Goal: Task Accomplishment & Management: Manage account settings

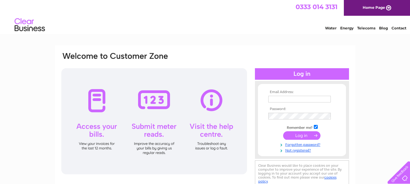
click at [276, 99] on input "text" at bounding box center [299, 99] width 62 height 7
type input "[EMAIL_ADDRESS][DOMAIN_NAME]"
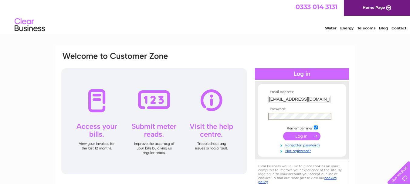
click at [300, 136] on input "submit" at bounding box center [301, 136] width 37 height 8
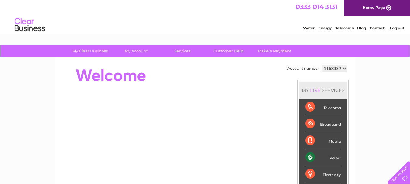
click at [315, 157] on div "Water" at bounding box center [322, 157] width 35 height 17
click at [308, 27] on link "Water" at bounding box center [309, 28] width 12 height 5
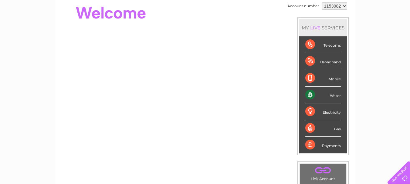
scroll to position [61, 0]
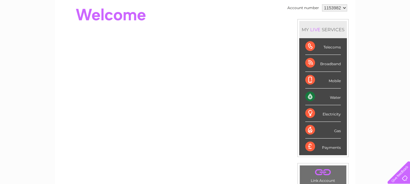
click at [335, 98] on div "Water" at bounding box center [322, 97] width 35 height 17
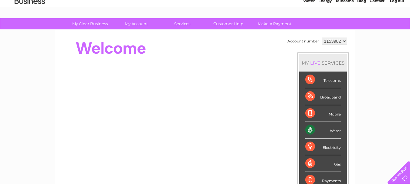
scroll to position [0, 0]
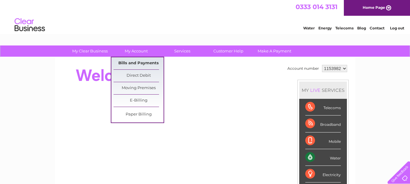
click at [136, 63] on link "Bills and Payments" at bounding box center [138, 63] width 50 height 12
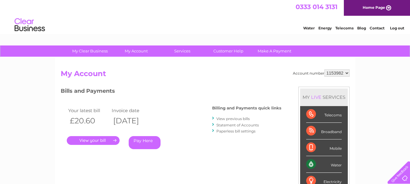
click at [102, 141] on link "." at bounding box center [93, 140] width 53 height 9
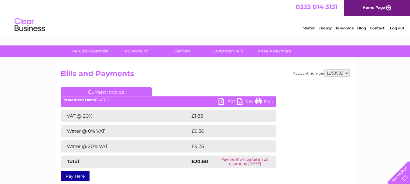
click at [223, 102] on link "PDF" at bounding box center [227, 102] width 18 height 9
